Goal: Task Accomplishment & Management: Manage account settings

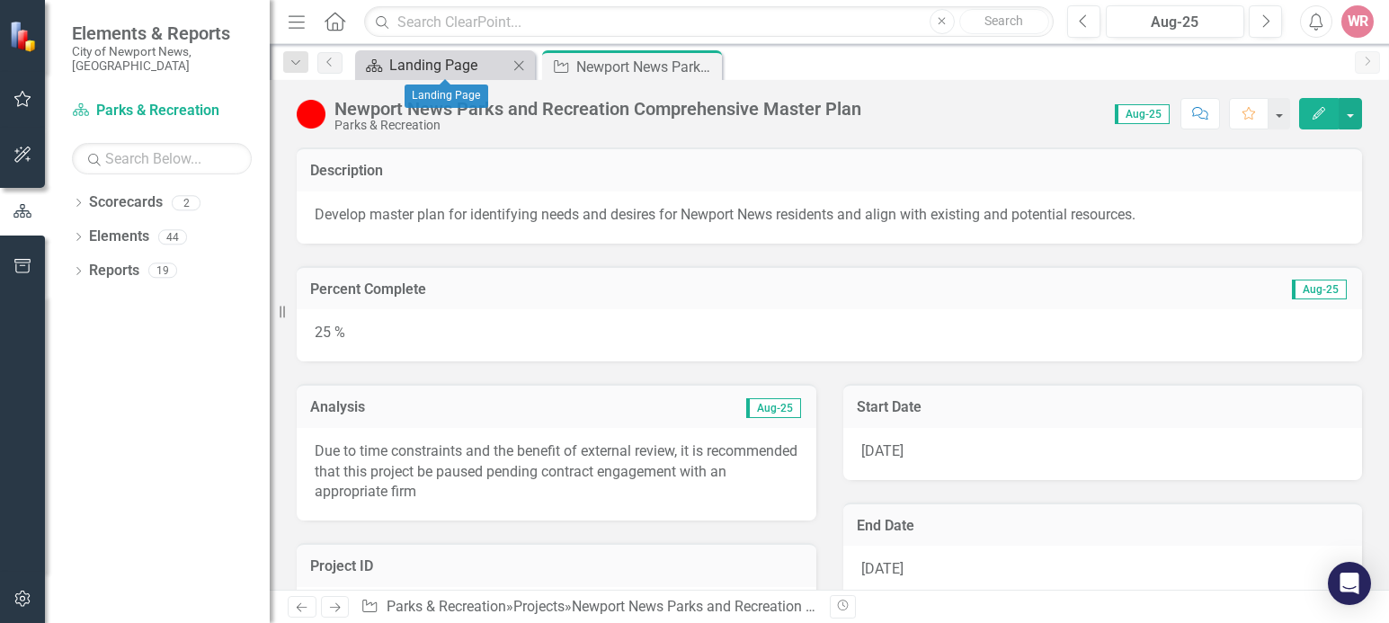
click at [458, 67] on div "Landing Page" at bounding box center [448, 65] width 119 height 22
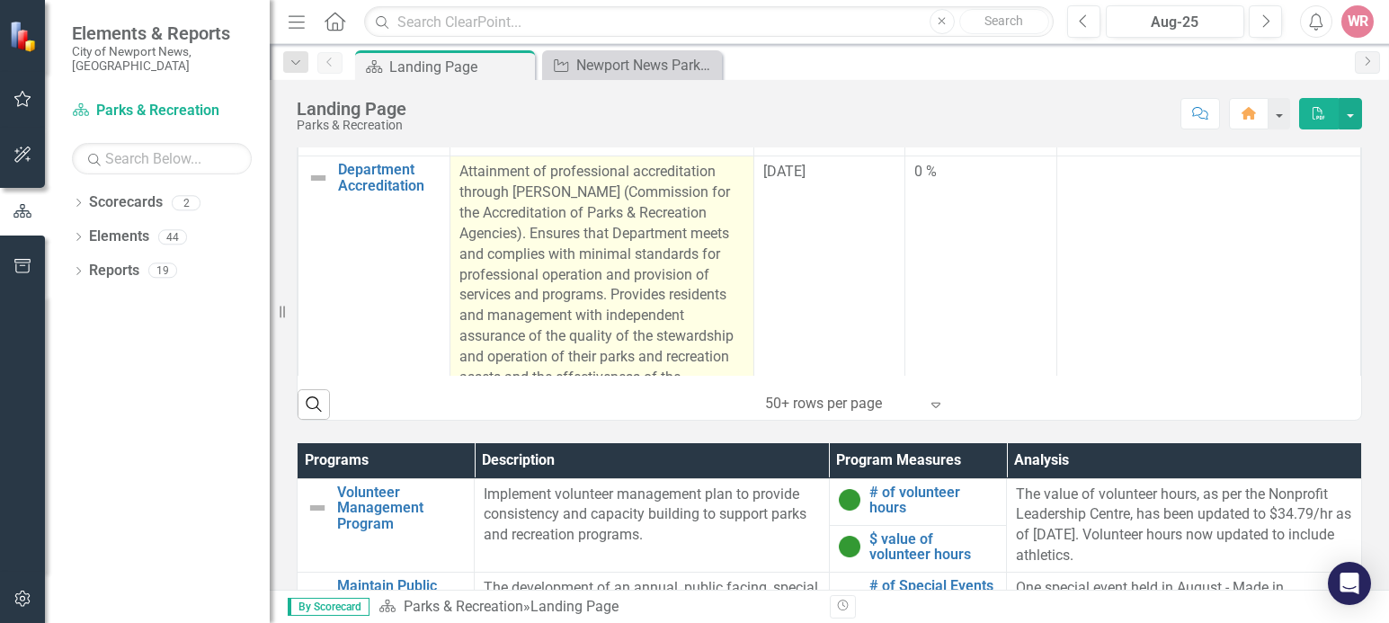
scroll to position [989, 0]
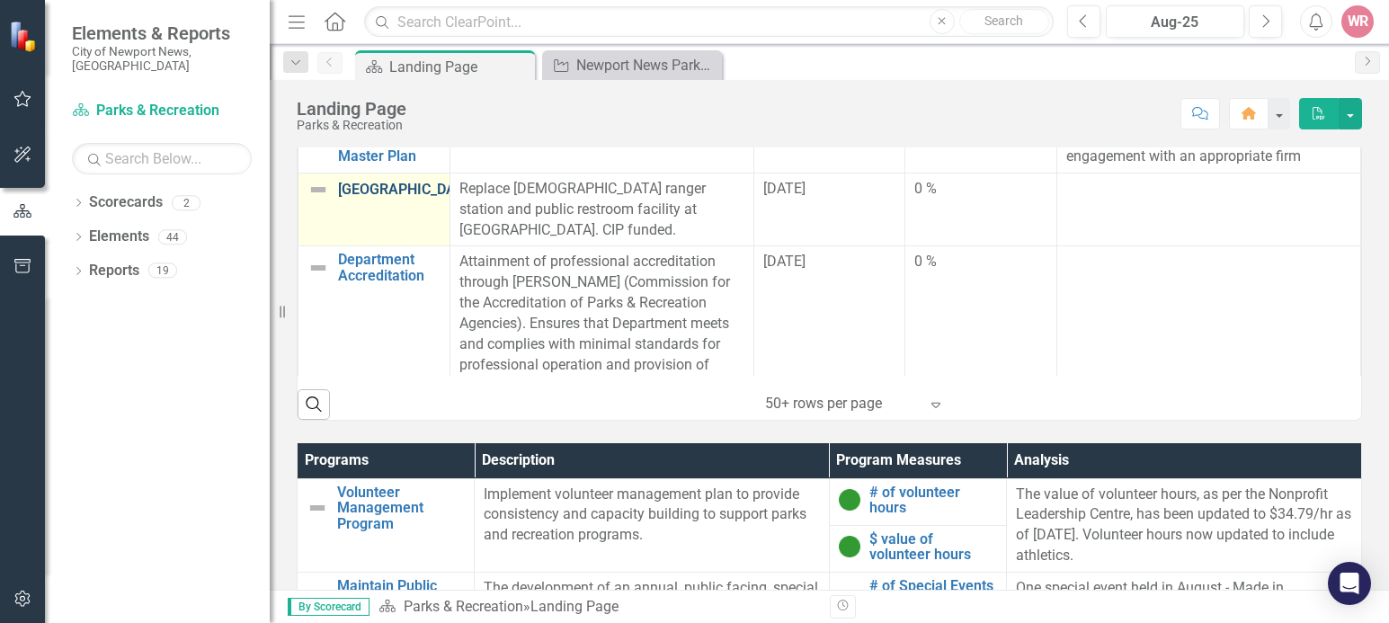
click at [401, 198] on link "[GEOGRAPHIC_DATA]" at bounding box center [407, 190] width 138 height 16
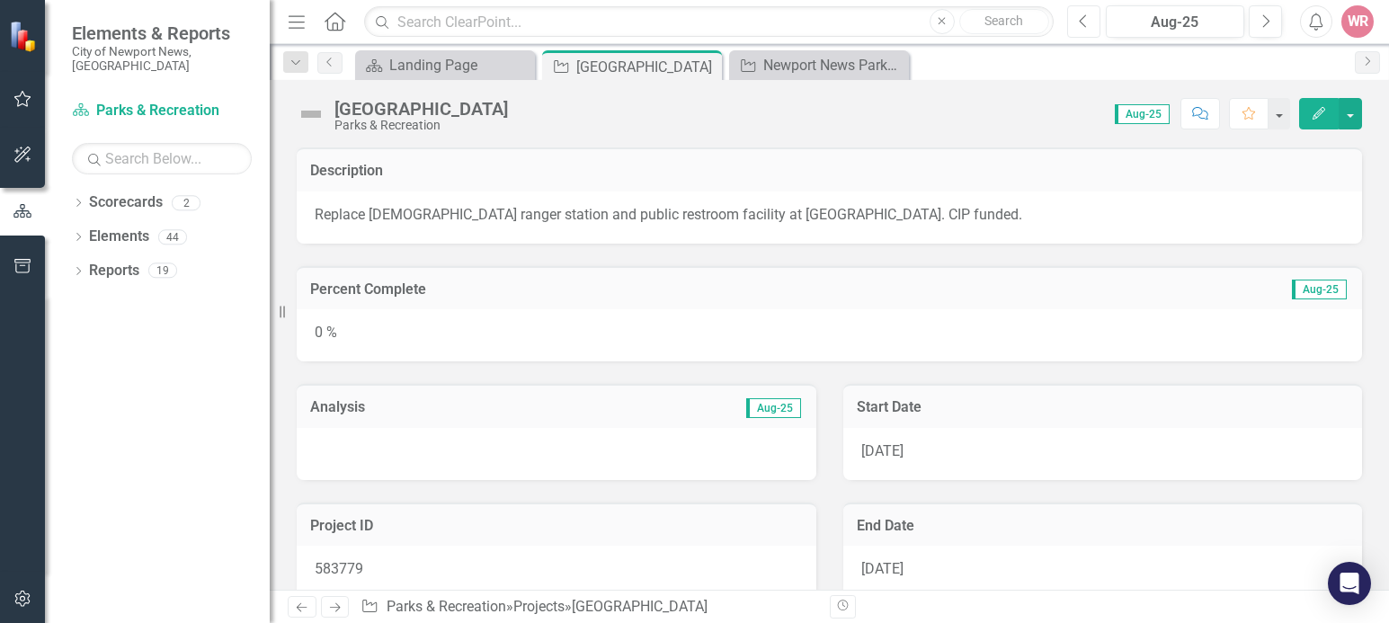
click at [1089, 25] on button "Previous" at bounding box center [1084, 21] width 33 height 32
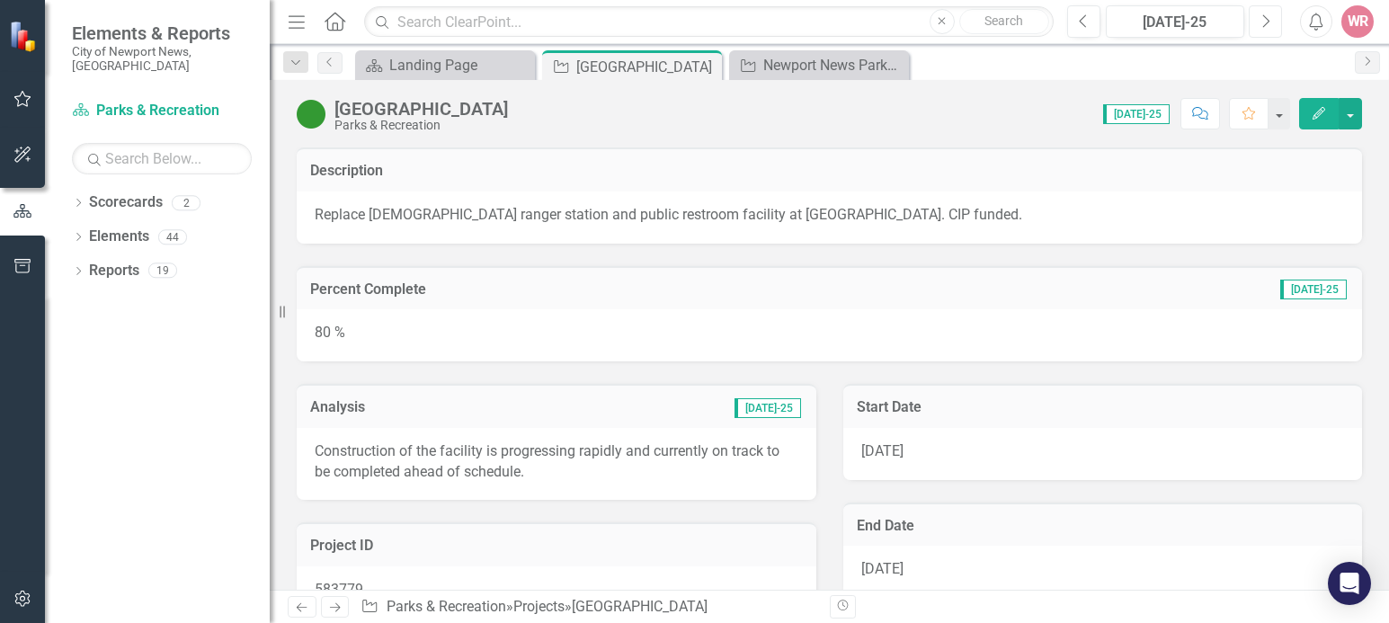
click at [1259, 23] on button "Next" at bounding box center [1265, 21] width 33 height 32
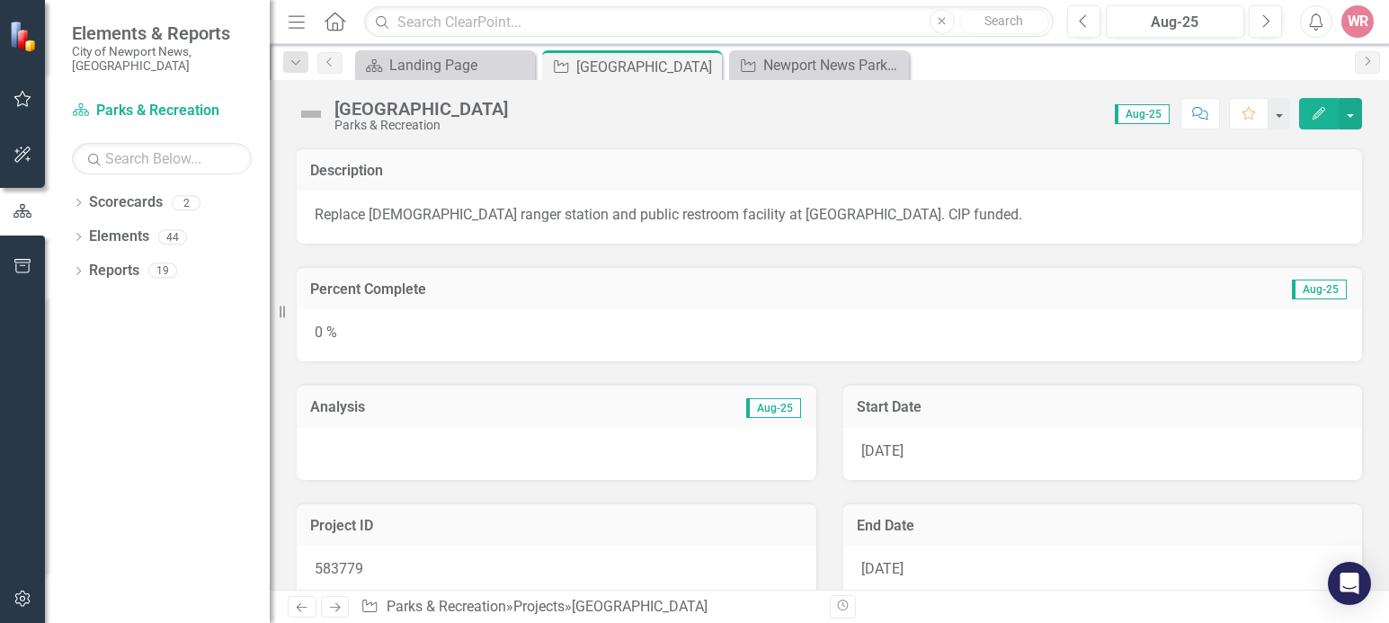
click at [401, 453] on div at bounding box center [557, 454] width 520 height 52
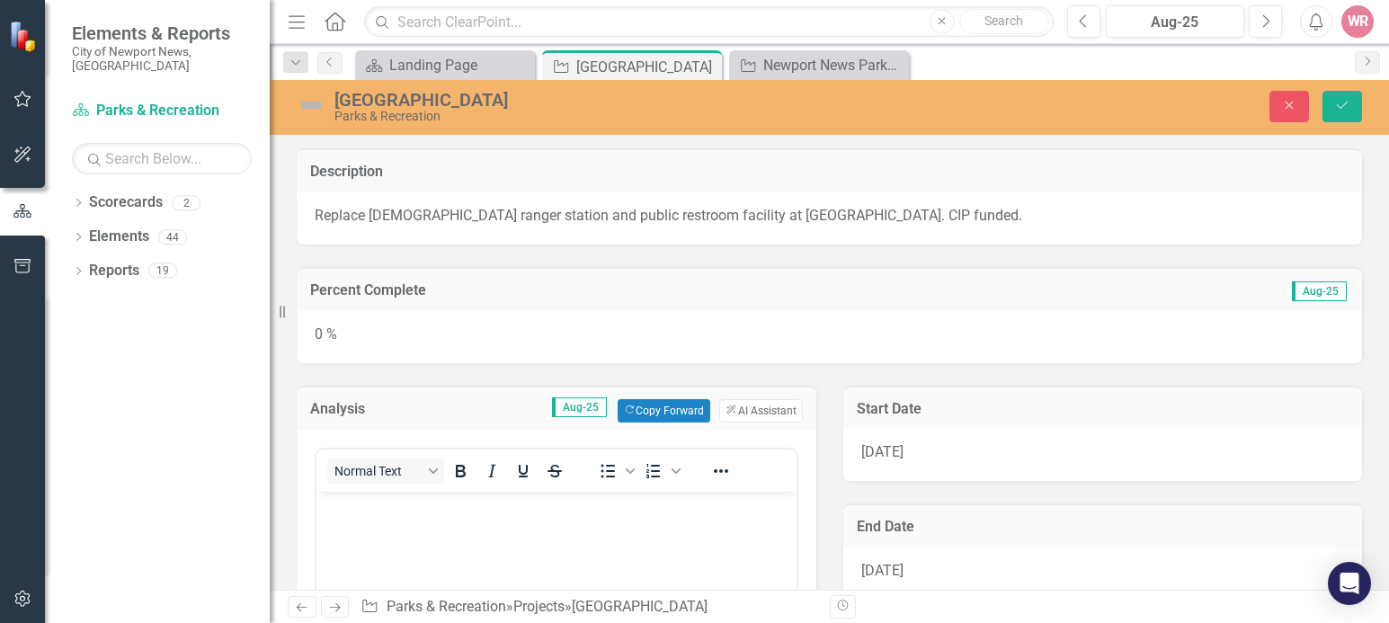
click at [401, 514] on p "Rich Text Area. Press ALT-0 for help." at bounding box center [556, 507] width 471 height 22
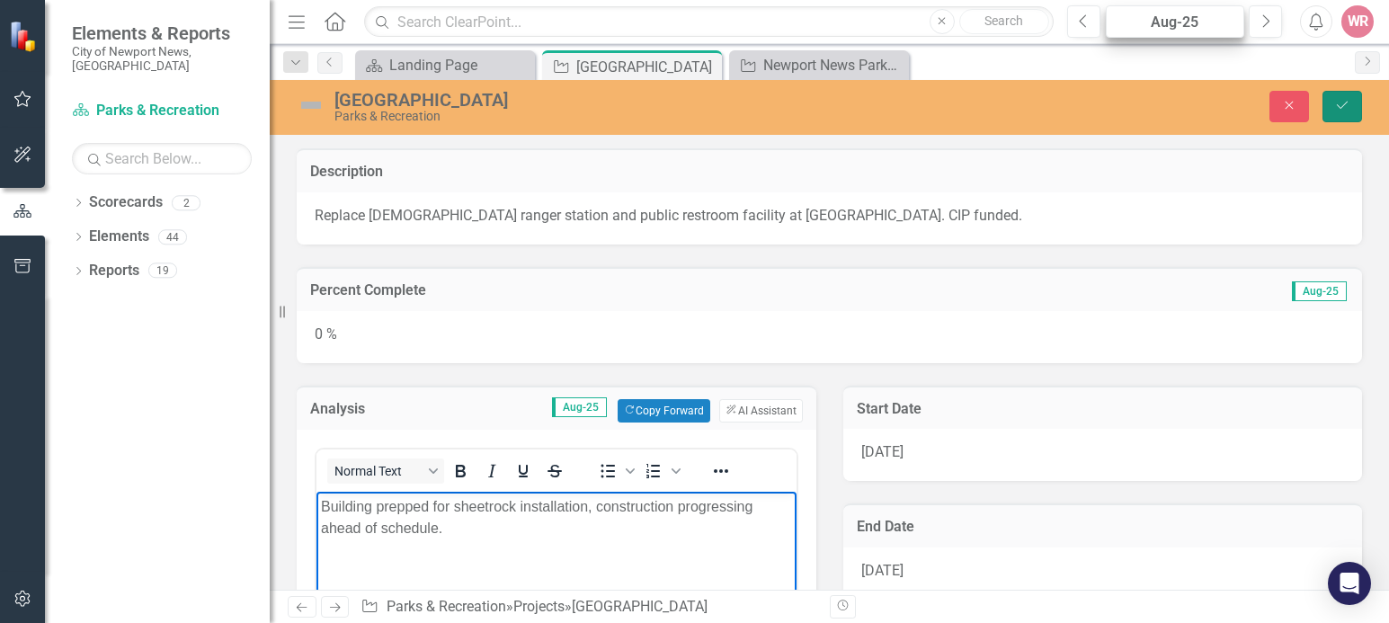
drag, startPoint x: 1348, startPoint y: 96, endPoint x: 1145, endPoint y: 34, distance: 212.5
click at [1345, 93] on button "Save" at bounding box center [1343, 106] width 40 height 31
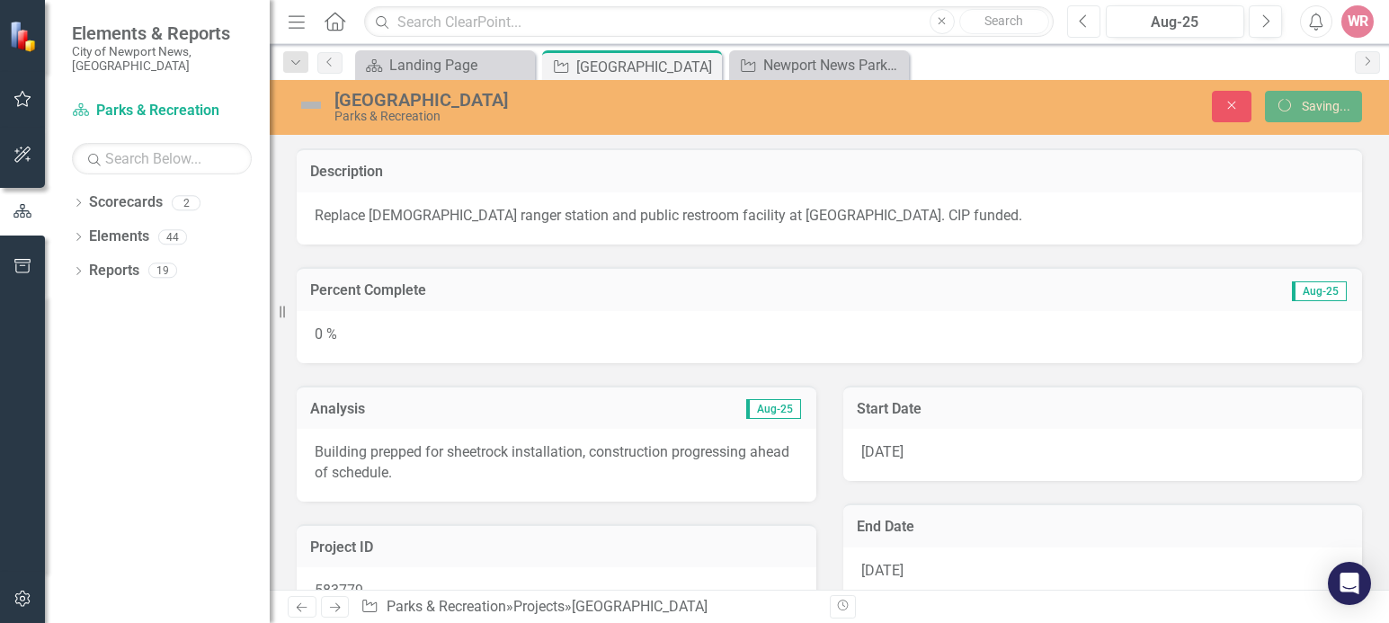
click at [1083, 19] on icon "Previous" at bounding box center [1084, 21] width 10 height 16
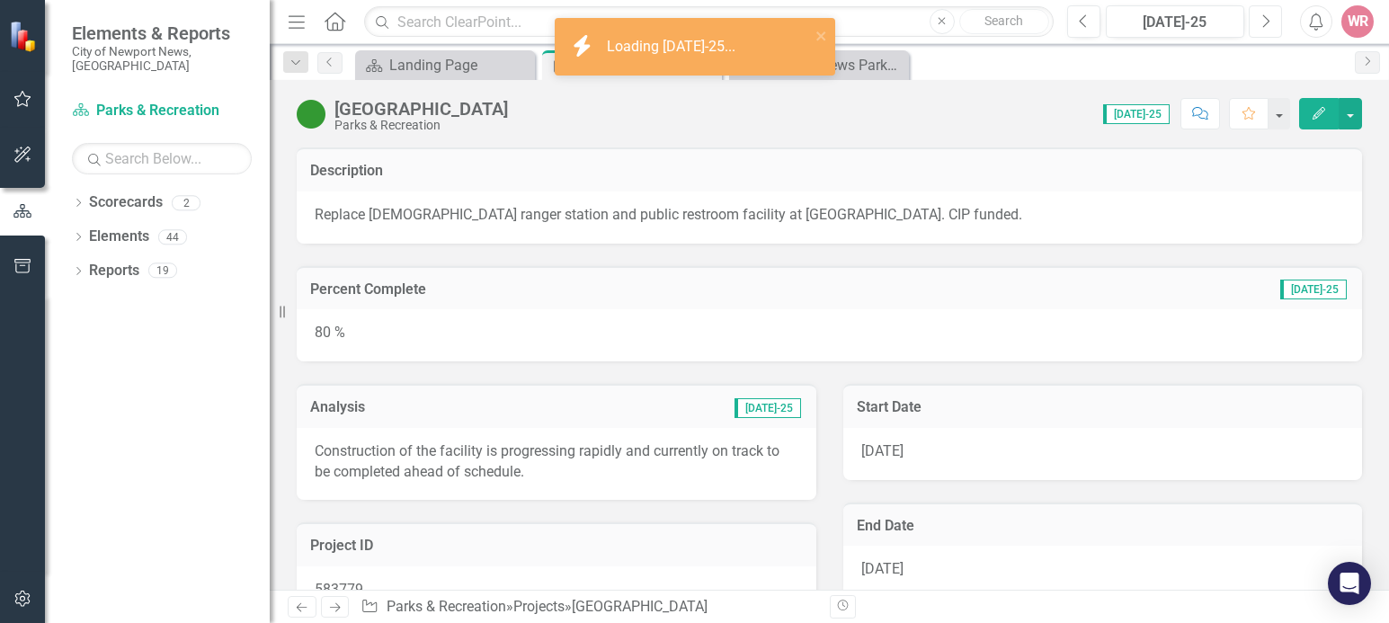
drag, startPoint x: 1263, startPoint y: 22, endPoint x: 1246, endPoint y: 31, distance: 18.5
click at [1264, 23] on icon "Next" at bounding box center [1266, 21] width 10 height 16
click at [941, 329] on div "0 %" at bounding box center [830, 335] width 1066 height 52
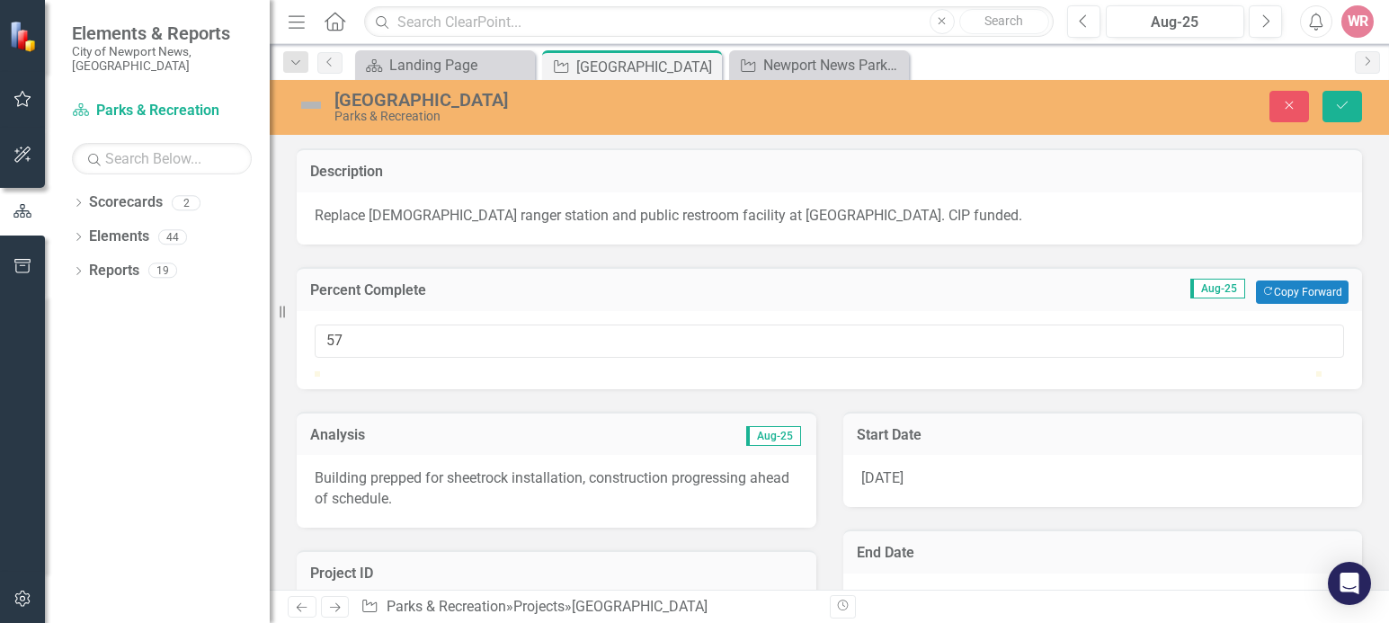
type input "69"
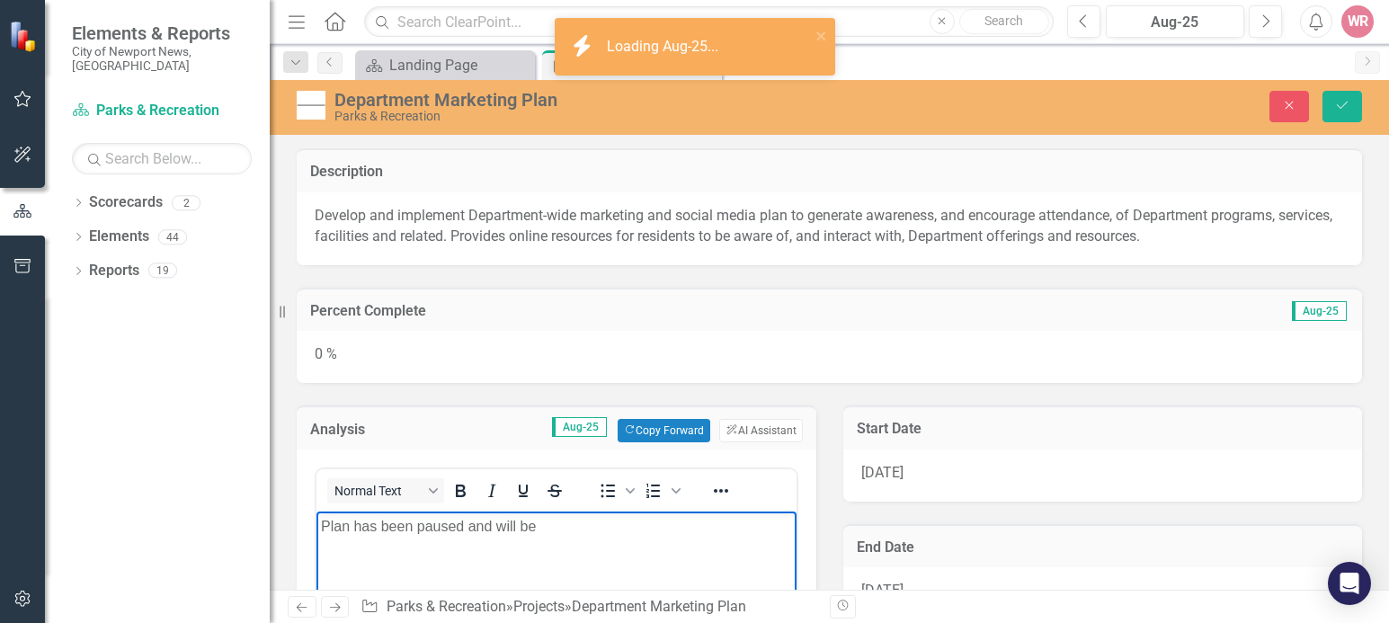
scroll to position [90, 0]
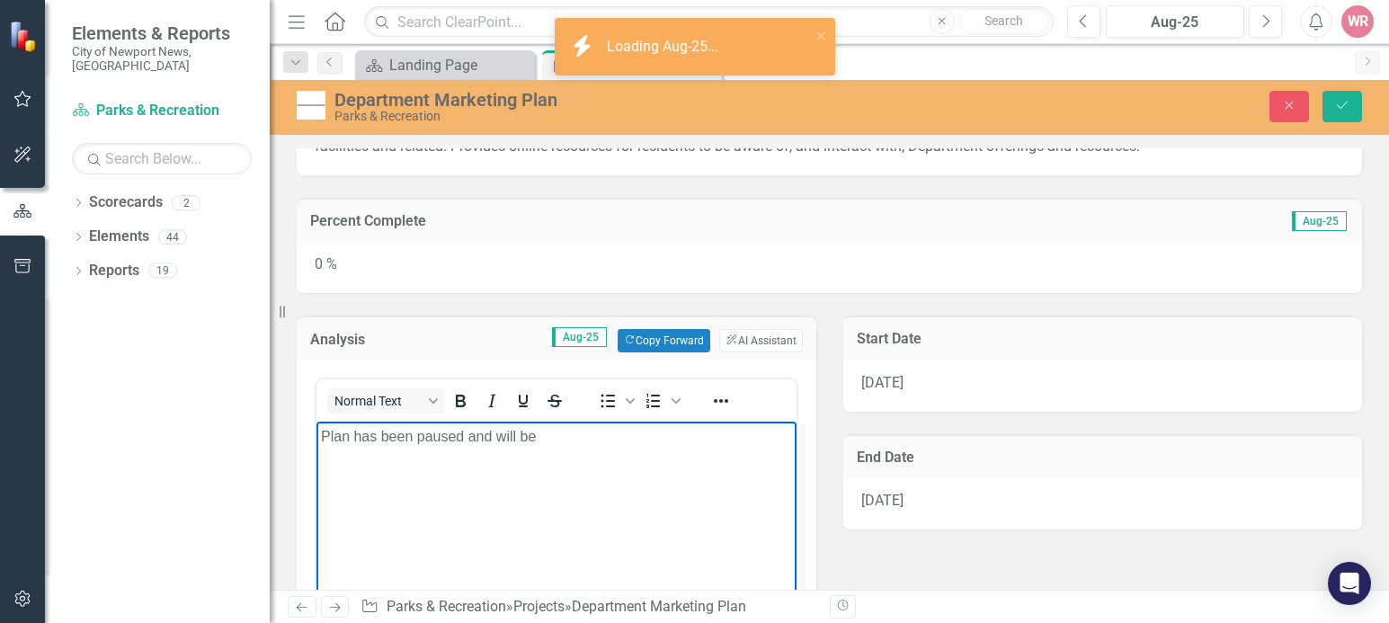
click at [597, 434] on p "Plan has been paused and will be" at bounding box center [556, 437] width 471 height 22
click at [623, 443] on p "Plan has been paused and will be revisited a" at bounding box center [556, 437] width 471 height 22
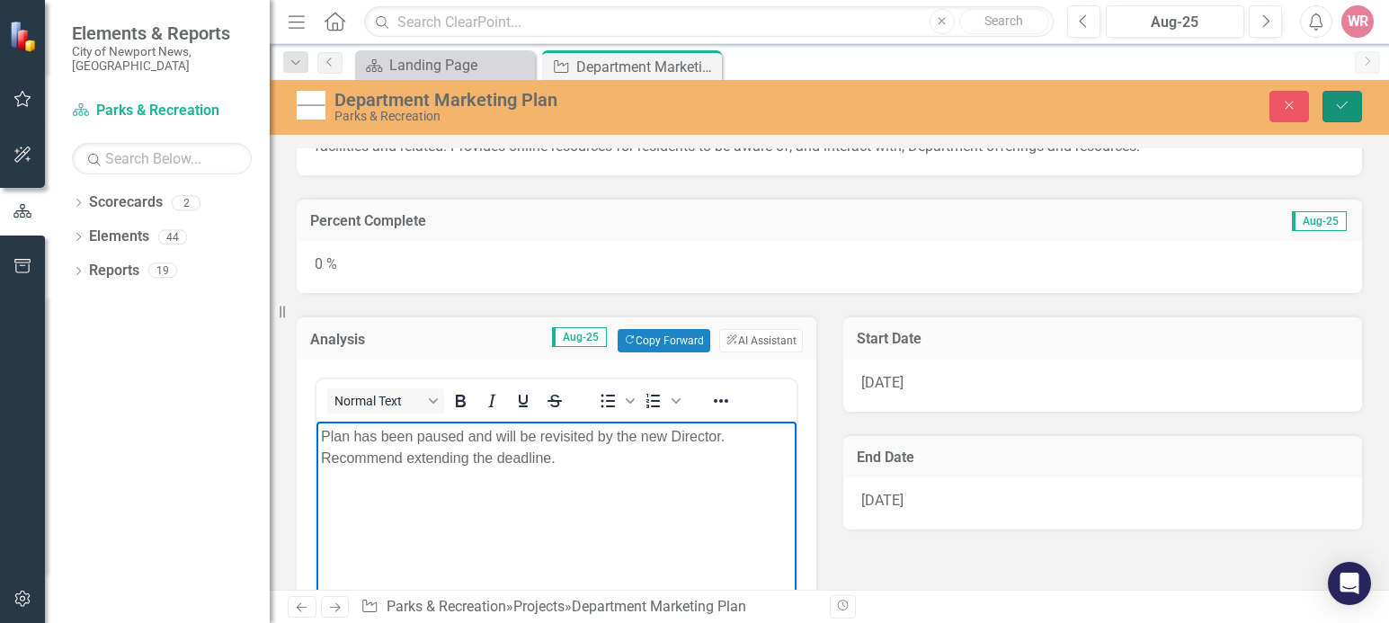
drag, startPoint x: 1347, startPoint y: 107, endPoint x: 1080, endPoint y: 161, distance: 272.5
click at [1347, 107] on icon "Save" at bounding box center [1343, 105] width 16 height 13
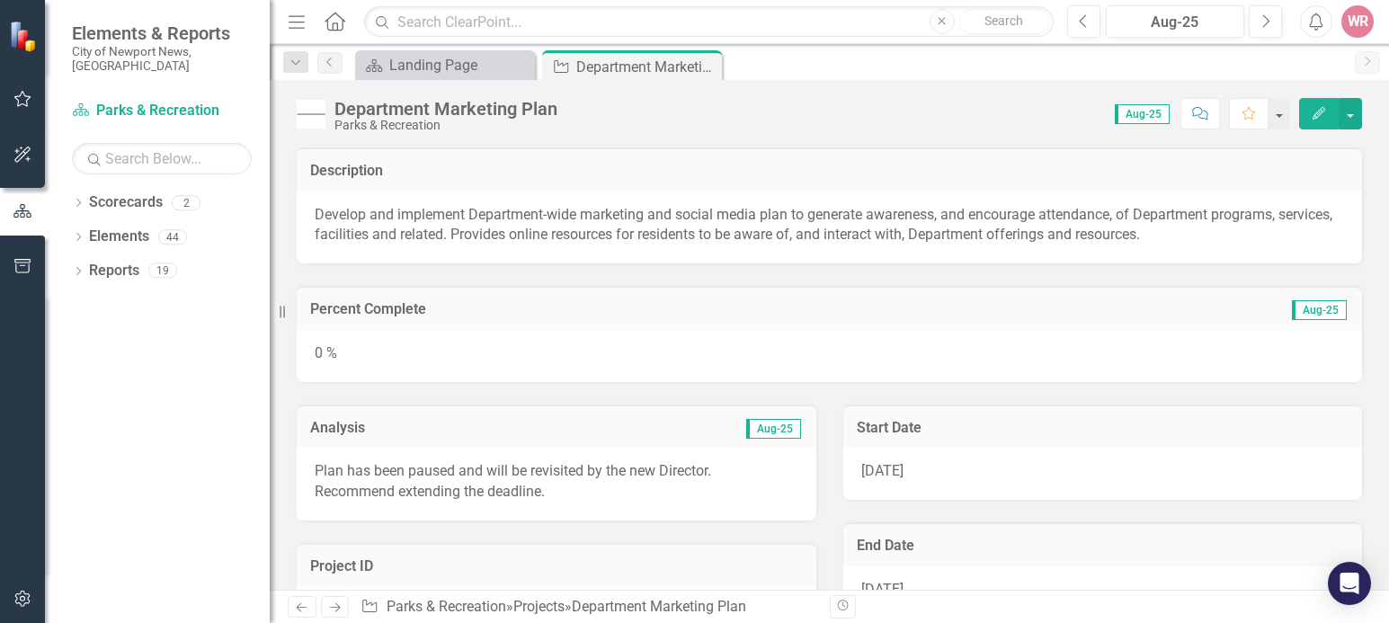
click at [395, 281] on div "Percent Complete Aug-25 0 %" at bounding box center [829, 323] width 1093 height 119
click at [426, 355] on div "0 %" at bounding box center [830, 356] width 1066 height 52
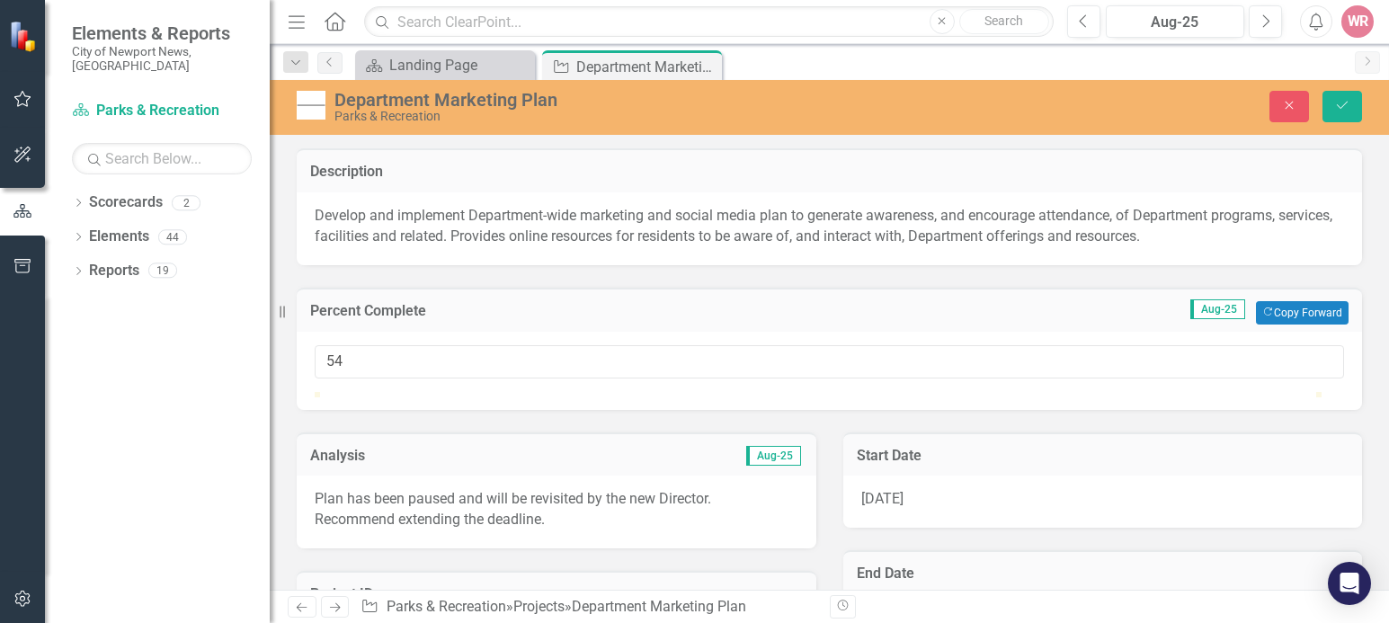
drag, startPoint x: 325, startPoint y: 411, endPoint x: 871, endPoint y: 420, distance: 546.0
click at [871, 392] on div at bounding box center [830, 392] width 1030 height 0
type input "55"
click at [1337, 102] on icon "Save" at bounding box center [1343, 105] width 16 height 13
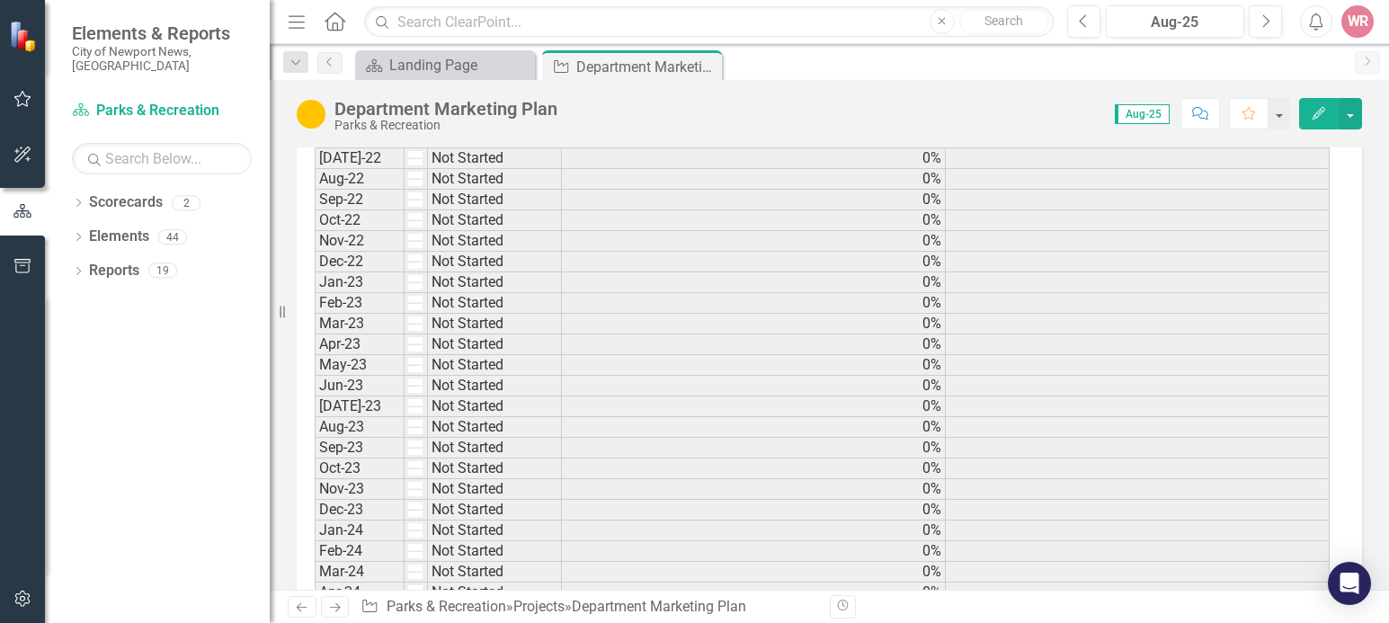
scroll to position [0, 0]
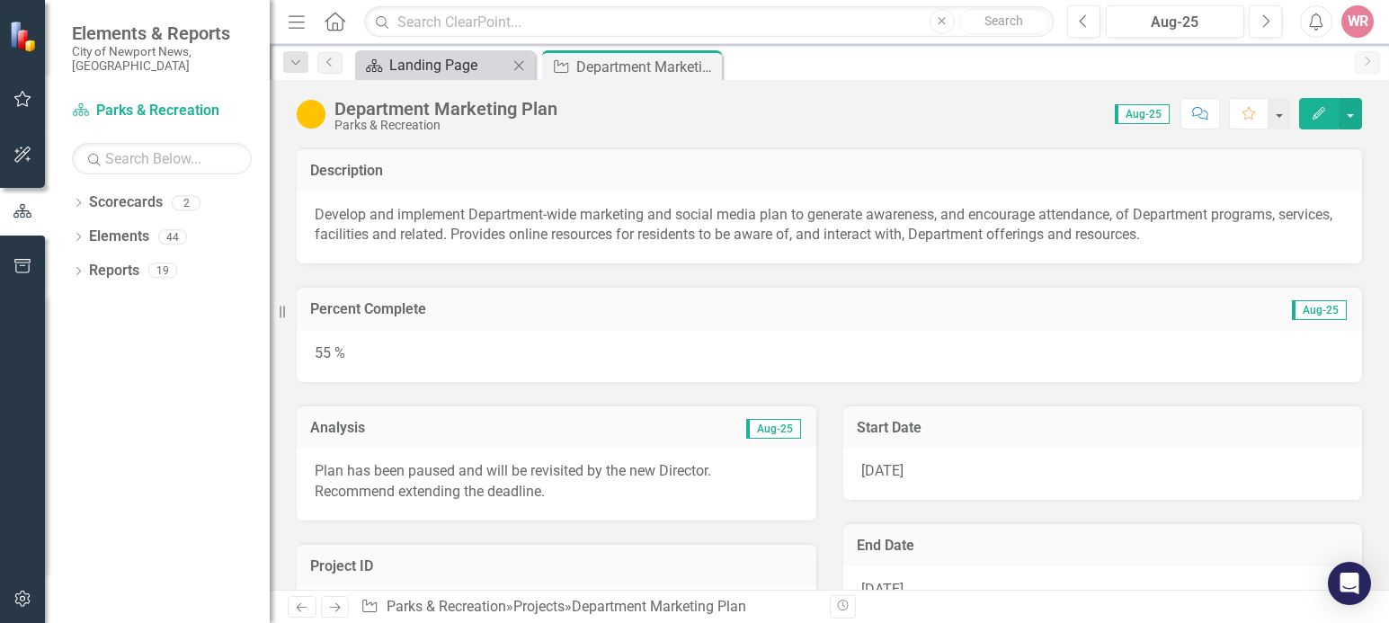
click at [383, 66] on icon "Scorecard" at bounding box center [374, 65] width 18 height 14
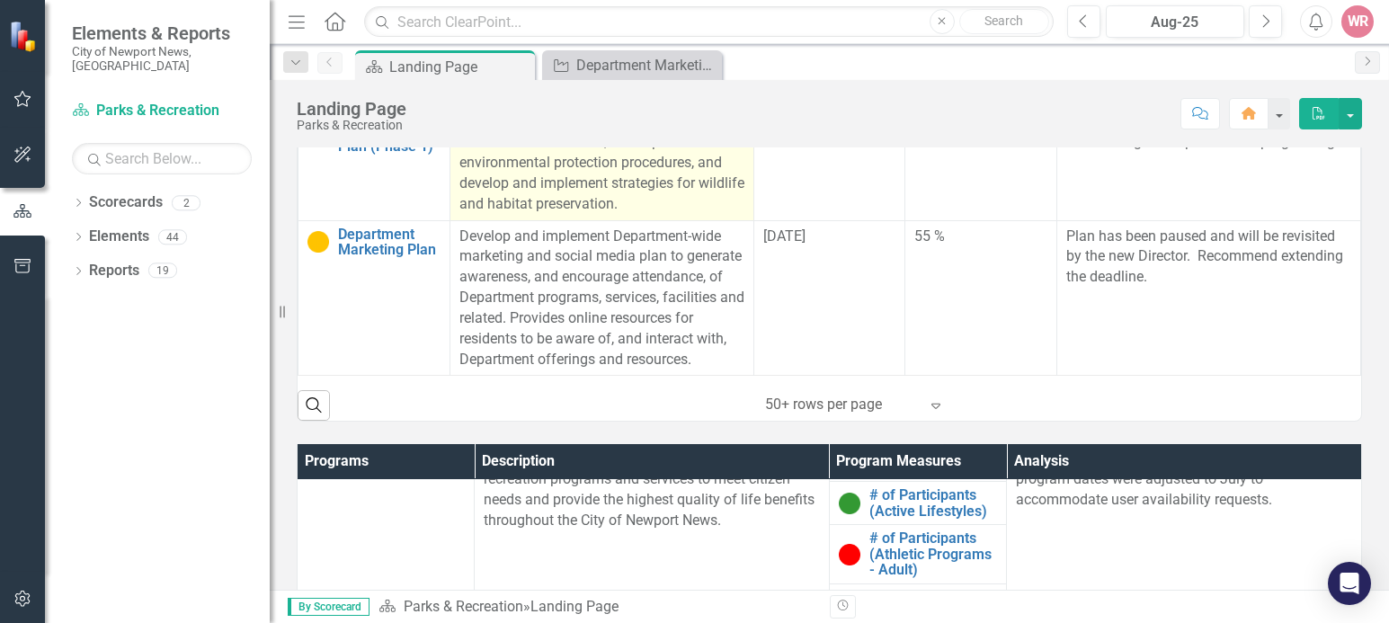
scroll to position [719, 0]
